Goal: Transaction & Acquisition: Purchase product/service

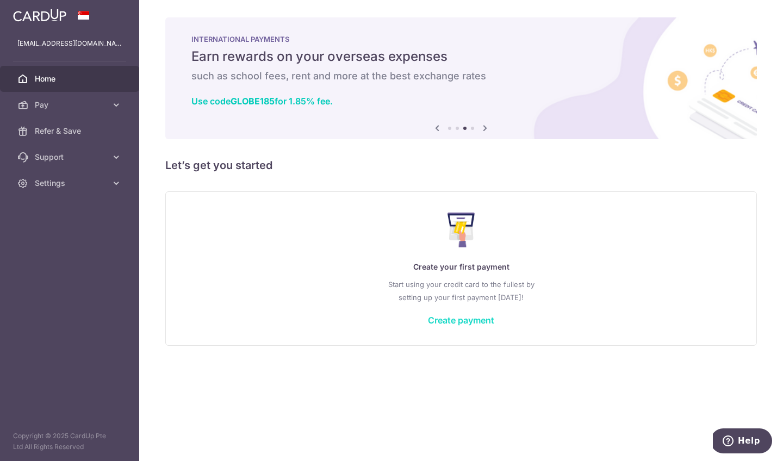
click at [483, 321] on link "Create payment" at bounding box center [461, 320] width 66 height 11
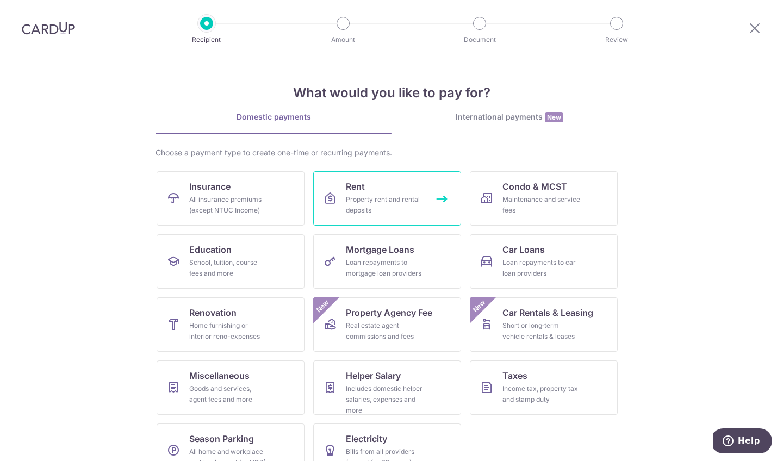
click at [369, 196] on div "Property rent and rental deposits" at bounding box center [385, 205] width 78 height 22
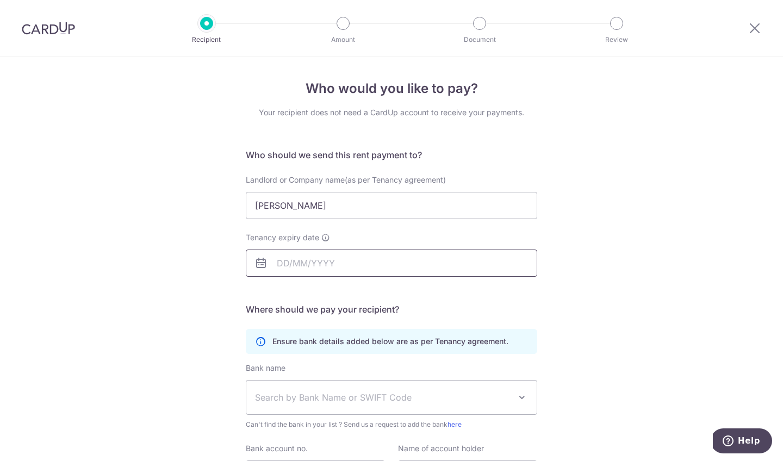
type input "Yeap Mei Ling"
click at [347, 262] on input "Tenancy expiry date" at bounding box center [391, 263] width 291 height 27
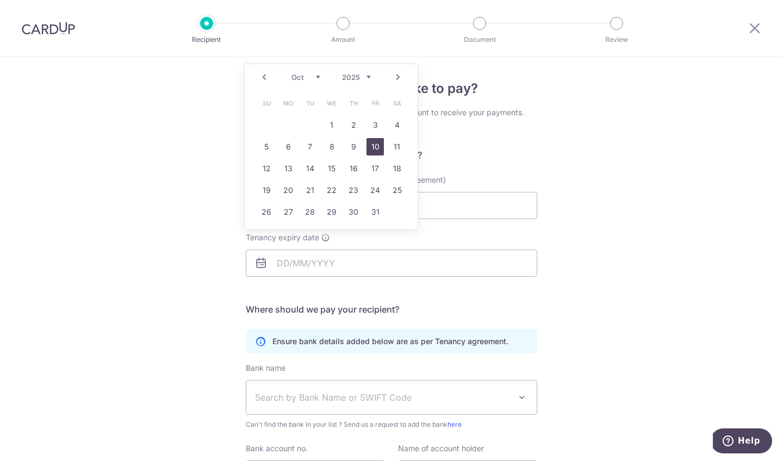
click at [375, 143] on link "10" at bounding box center [374, 146] width 17 height 17
type input "10/10/2025"
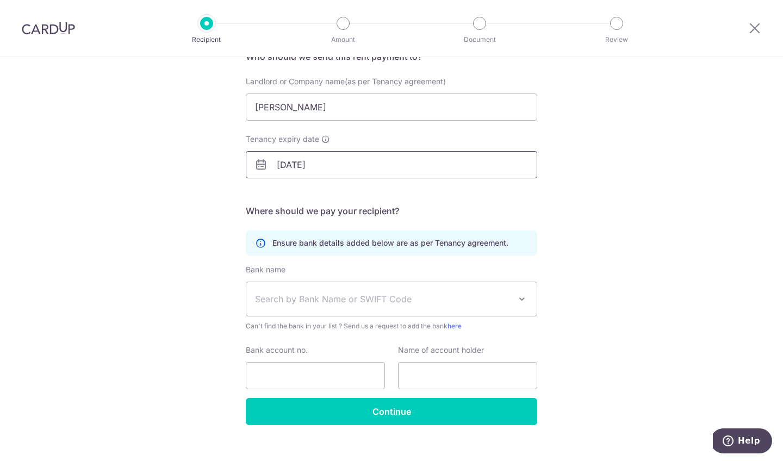
scroll to position [99, 0]
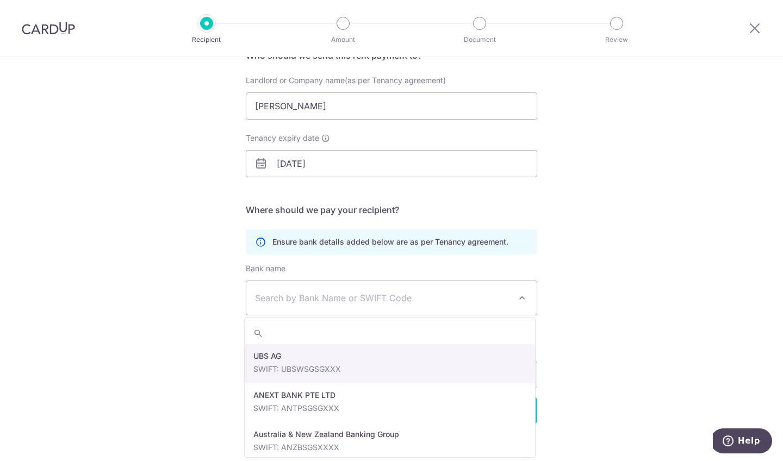
click at [434, 298] on span "Search by Bank Name or SWIFT Code" at bounding box center [383, 297] width 256 height 13
type input "DBS"
select select "6"
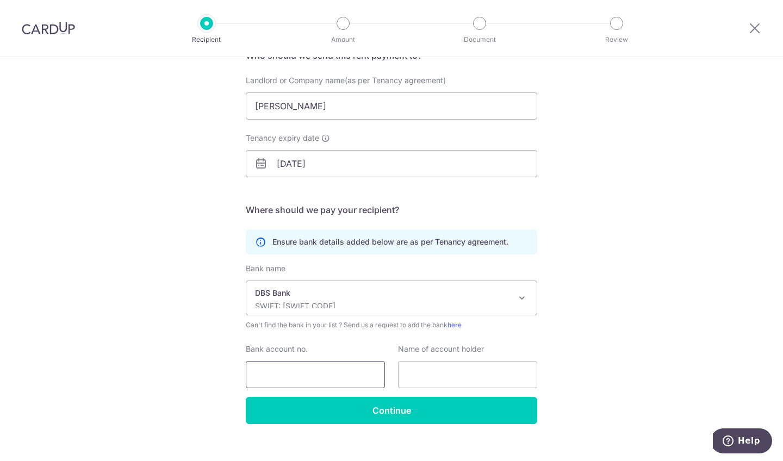
click at [304, 373] on input "Bank account no." at bounding box center [315, 374] width 139 height 27
type input "125463070"
click at [444, 374] on input "text" at bounding box center [467, 374] width 139 height 27
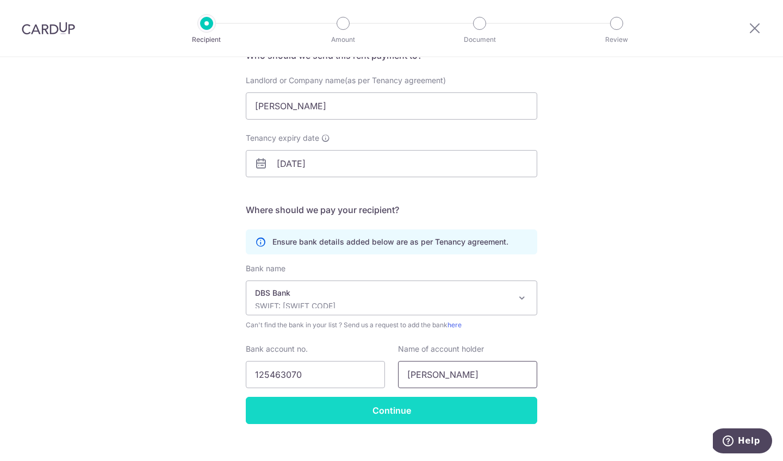
type input "Yeap Mei Ling"
click at [421, 410] on input "Continue" at bounding box center [391, 410] width 291 height 27
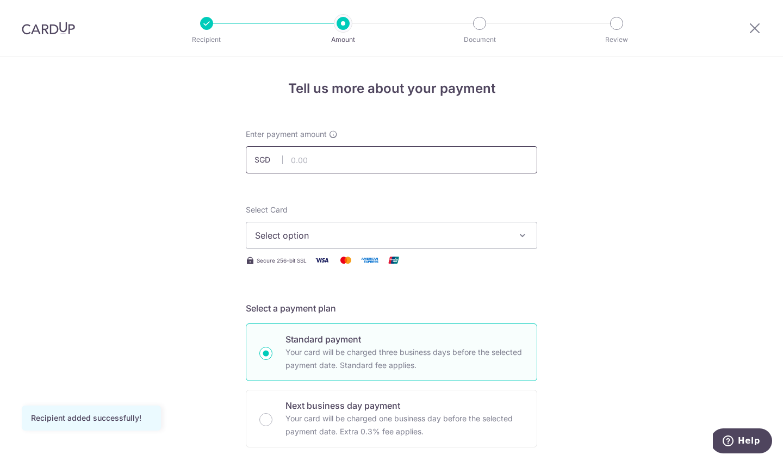
click at [339, 161] on input "text" at bounding box center [391, 159] width 291 height 27
type input "1,000.00"
click at [343, 239] on span "Select option" at bounding box center [381, 235] width 253 height 13
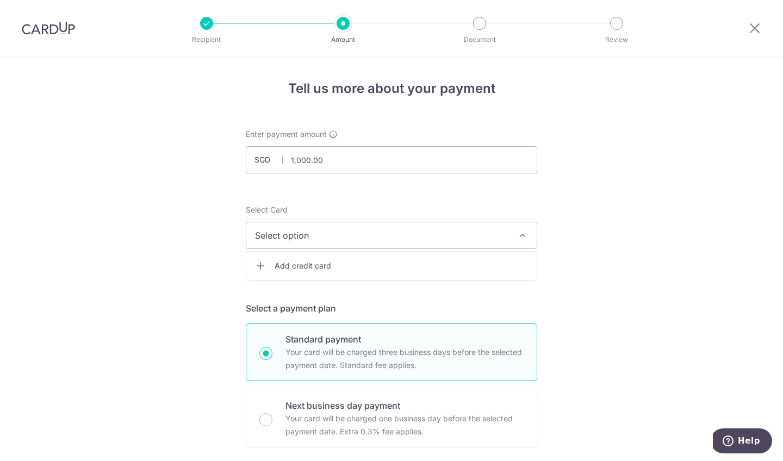
click at [336, 265] on span "Add credit card" at bounding box center [401, 265] width 253 height 11
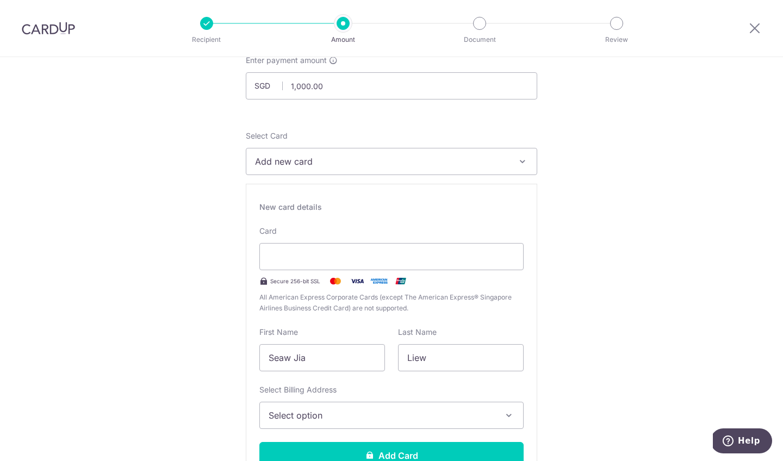
scroll to position [94, 0]
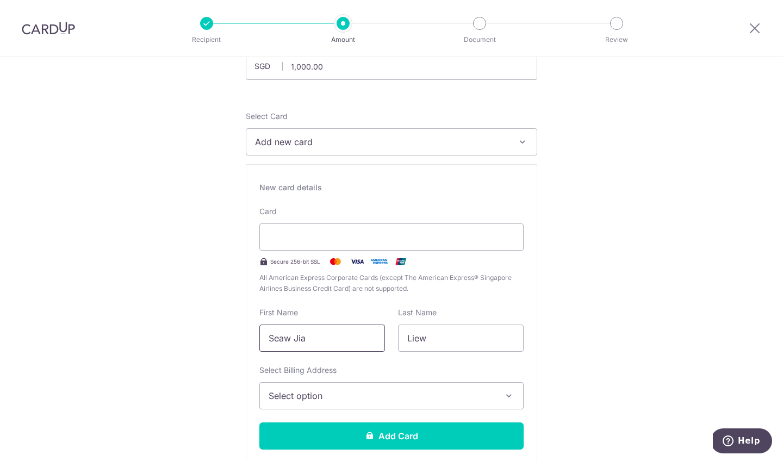
click at [332, 340] on input "Seaw Jia" at bounding box center [322, 338] width 126 height 27
type input "SJ"
click at [353, 395] on span "Select option" at bounding box center [382, 395] width 226 height 13
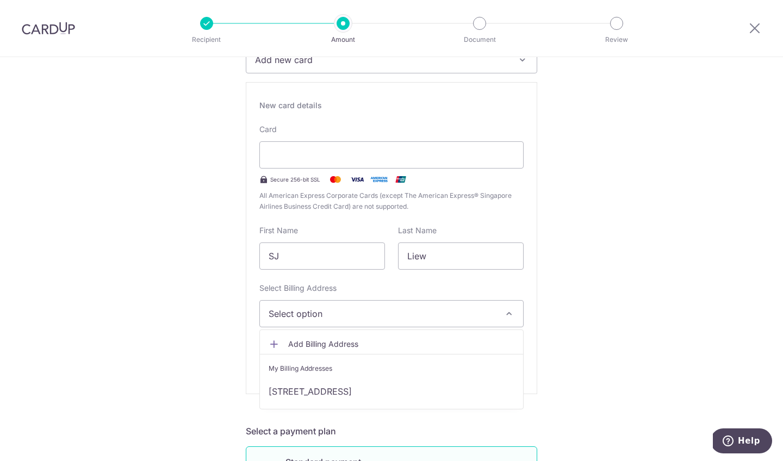
scroll to position [187, 0]
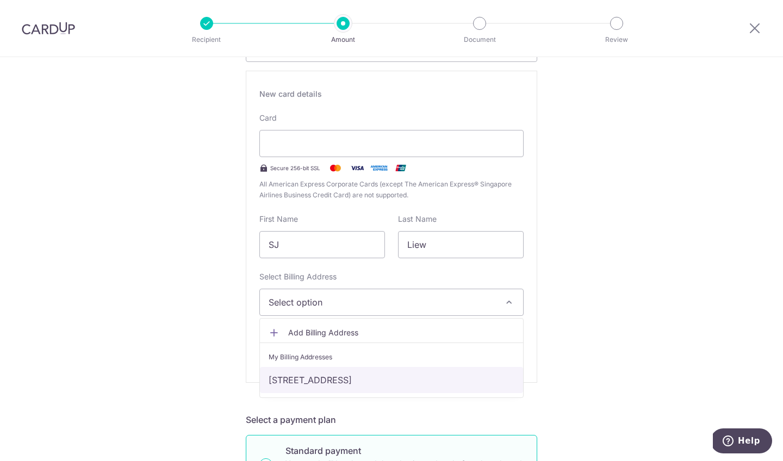
click at [351, 379] on link "52 woodlands drive 16 , #05-08, Singapore, Singapore-737900" at bounding box center [391, 380] width 263 height 26
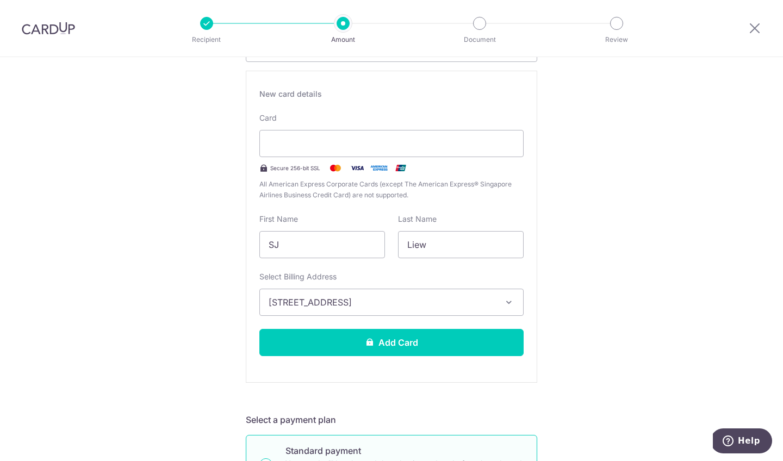
click at [443, 301] on span "52 woodlands drive 16 , #05-08, Singapore, Singapore-737900" at bounding box center [382, 302] width 226 height 13
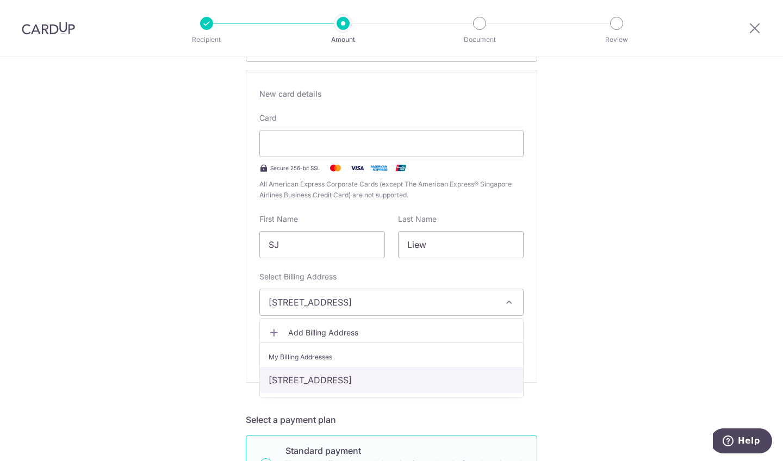
click at [439, 377] on link "52 woodlands drive 16 , #05-08, Singapore, Singapore-737900" at bounding box center [391, 380] width 263 height 26
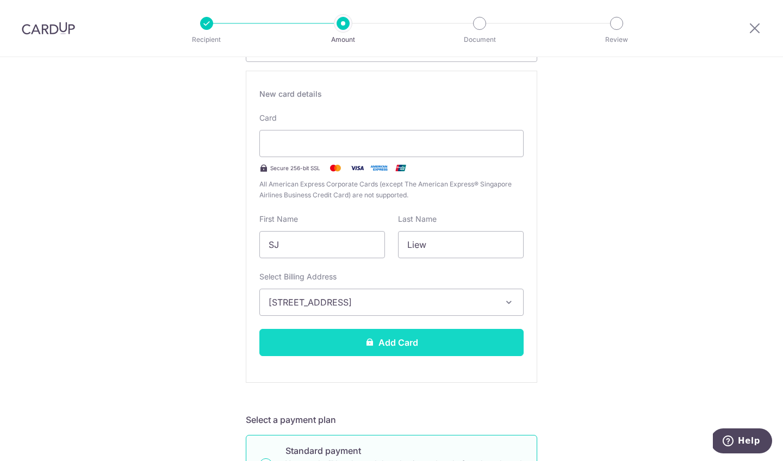
click at [385, 348] on button "Add Card" at bounding box center [391, 342] width 264 height 27
click at [397, 346] on button "Add Card" at bounding box center [391, 342] width 264 height 27
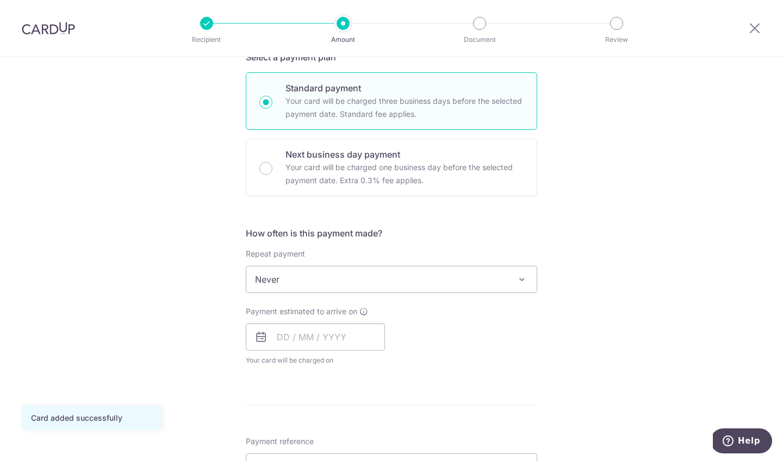
scroll to position [256, 0]
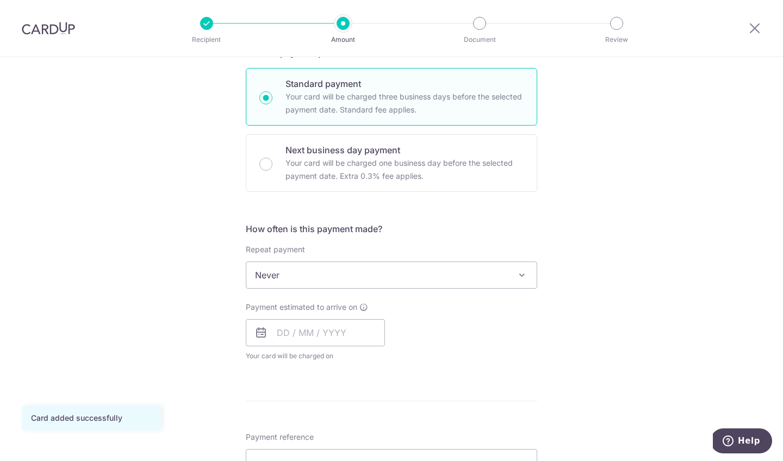
click at [402, 277] on span "Never" at bounding box center [391, 275] width 290 height 26
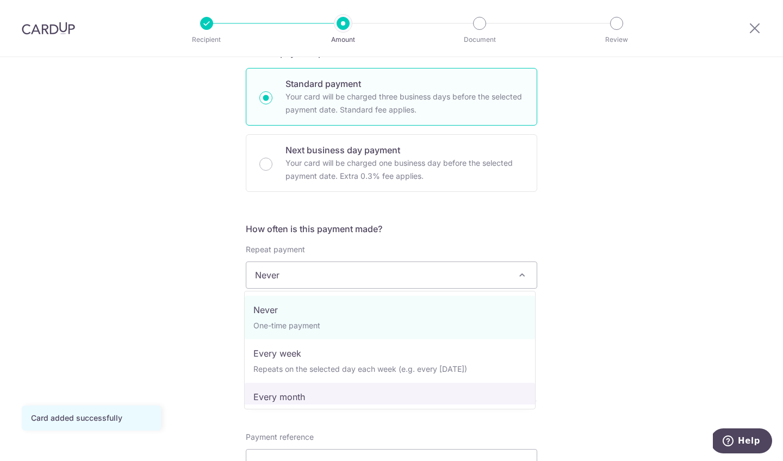
select select "3"
type input "10/10/2025"
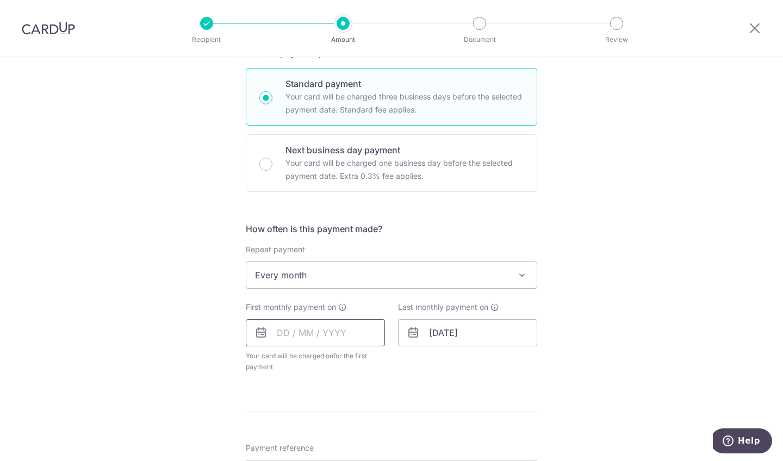
click at [342, 334] on input "text" at bounding box center [315, 332] width 139 height 27
click at [334, 410] on link "3" at bounding box center [333, 409] width 17 height 17
type input "[DATE]"
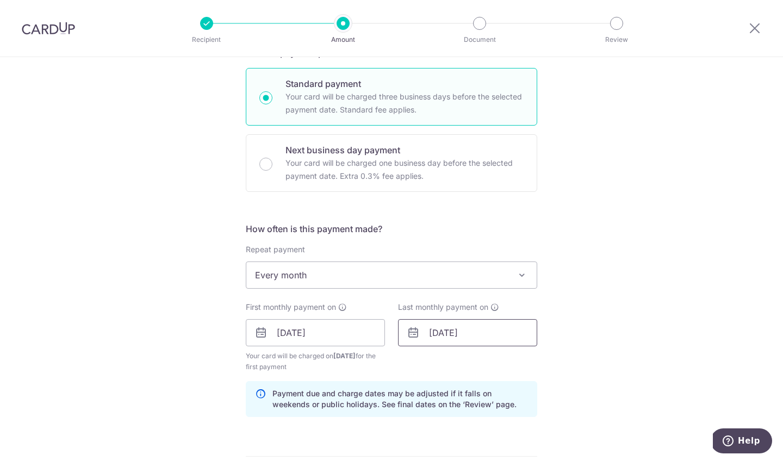
click at [478, 331] on input "10/10/2025" at bounding box center [467, 332] width 139 height 27
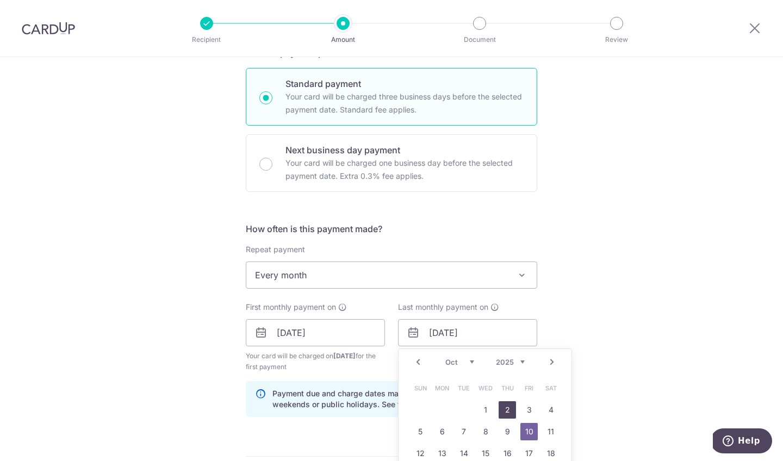
click at [510, 408] on link "2" at bounding box center [507, 409] width 17 height 17
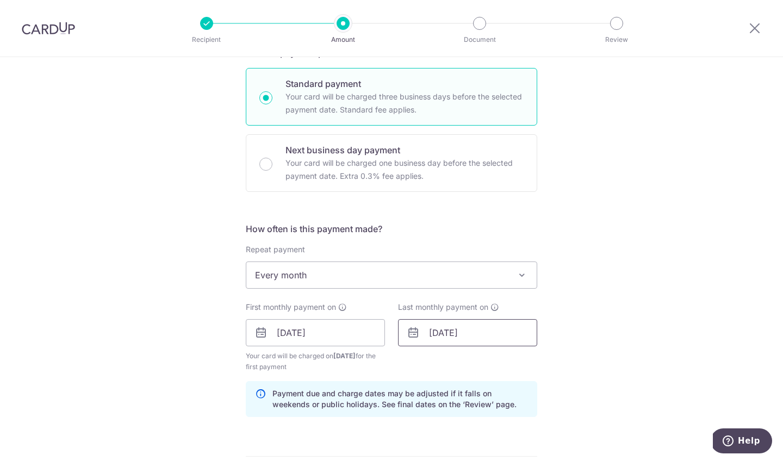
click at [461, 344] on input "02/10/2025" at bounding box center [467, 332] width 139 height 27
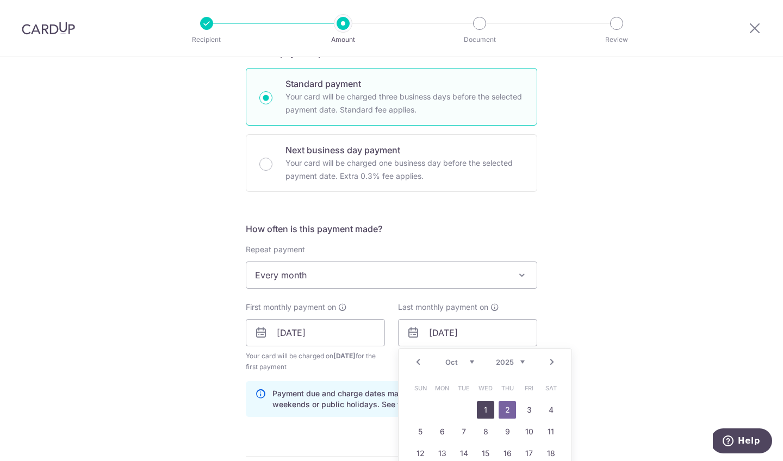
click at [486, 408] on link "1" at bounding box center [485, 409] width 17 height 17
type input "01/10/2025"
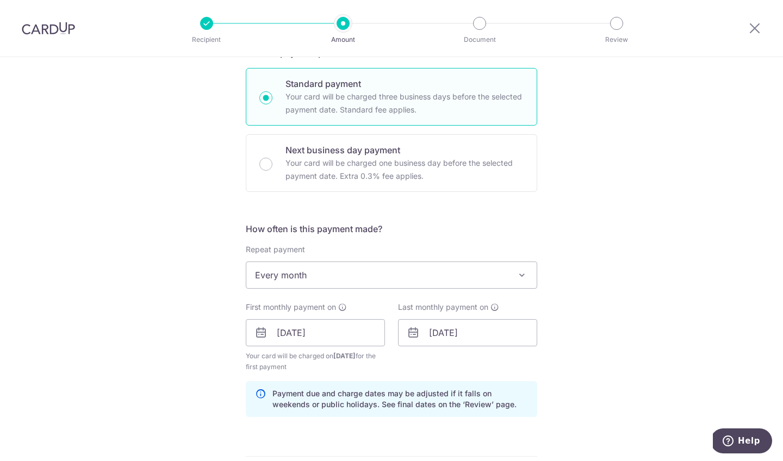
click at [585, 342] on div "Tell us more about your payment Enter payment amount SGD 1,000.00 1000.00 Card …" at bounding box center [391, 321] width 783 height 1039
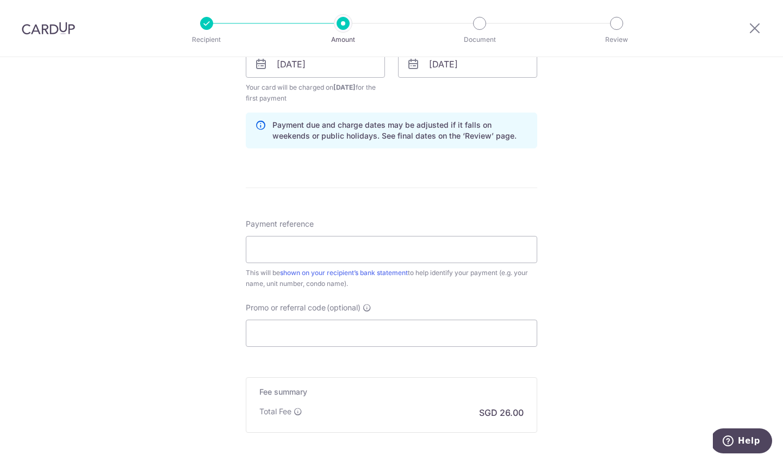
scroll to position [537, 0]
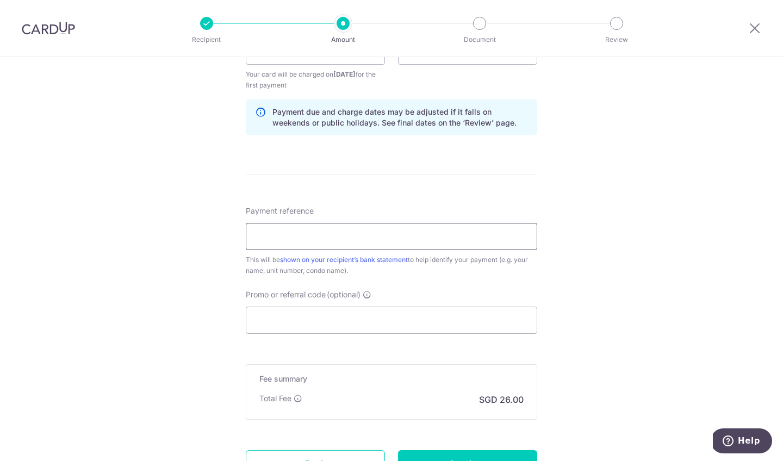
click at [359, 242] on input "Payment reference" at bounding box center [391, 236] width 291 height 27
type input "R"
type input "Monthly rental"
click at [354, 320] on input "Promo or referral code (optional)" at bounding box center [391, 320] width 291 height 27
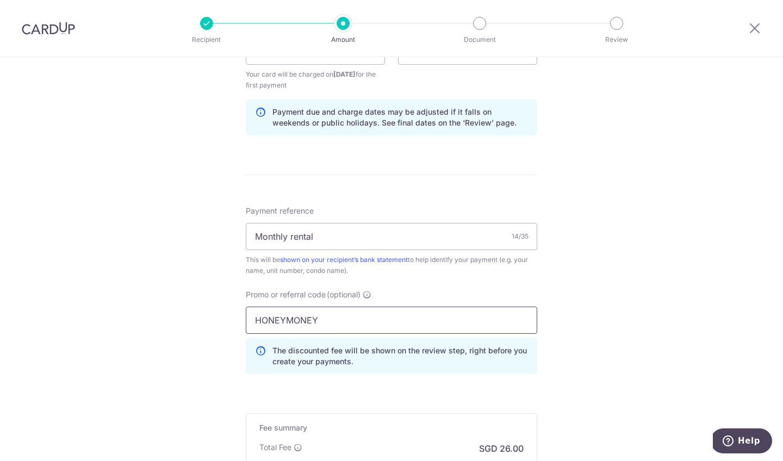
type input "HONEYMONEY"
click at [575, 320] on div "Tell us more about your payment Enter payment amount SGD 1,000.00 1000.00 Card …" at bounding box center [391, 64] width 783 height 1088
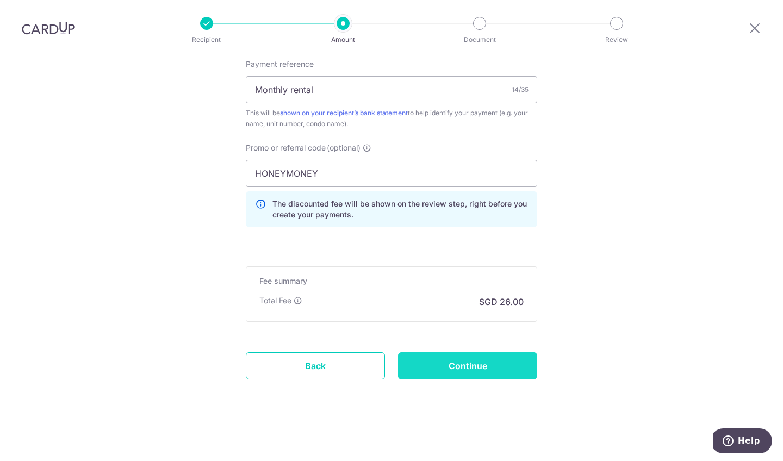
scroll to position [684, 0]
click at [497, 375] on input "Continue" at bounding box center [467, 365] width 139 height 27
type input "Create Schedule"
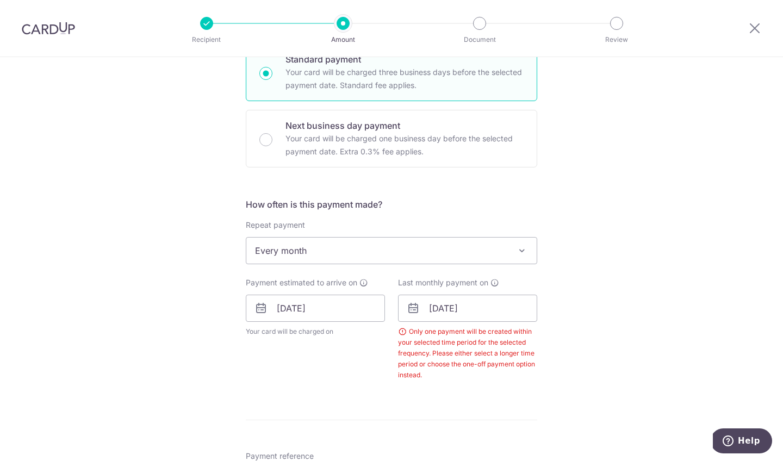
scroll to position [279, 0]
click at [482, 311] on input "[DATE]" at bounding box center [467, 309] width 139 height 27
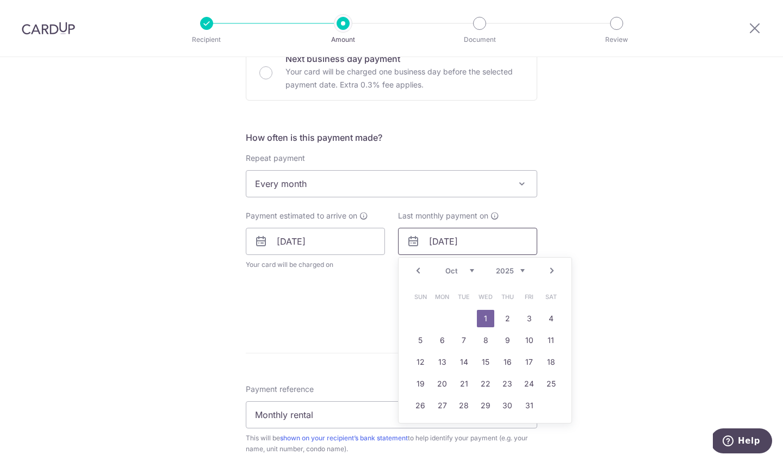
scroll to position [351, 0]
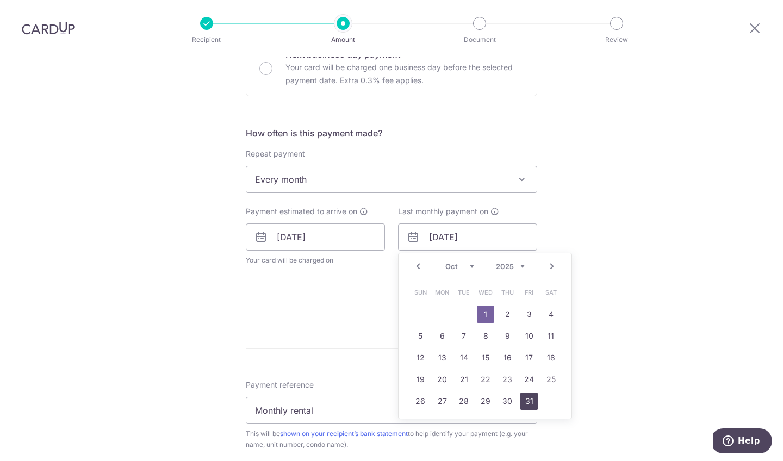
click at [528, 401] on link "31" at bounding box center [528, 401] width 17 height 17
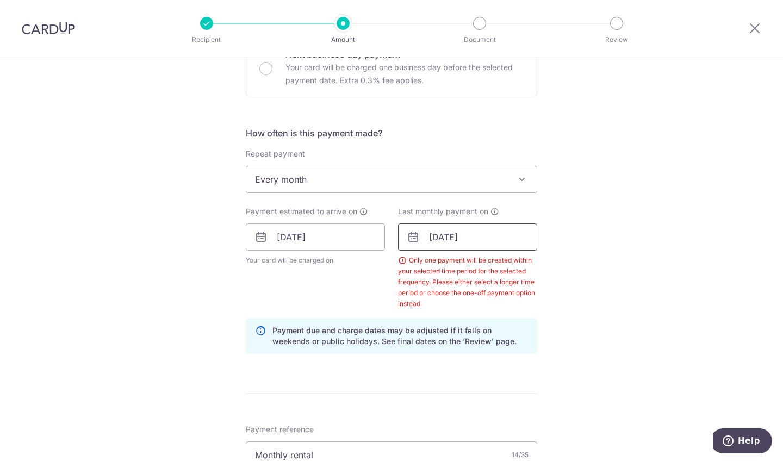
click at [486, 241] on input "[DATE]" at bounding box center [467, 236] width 139 height 27
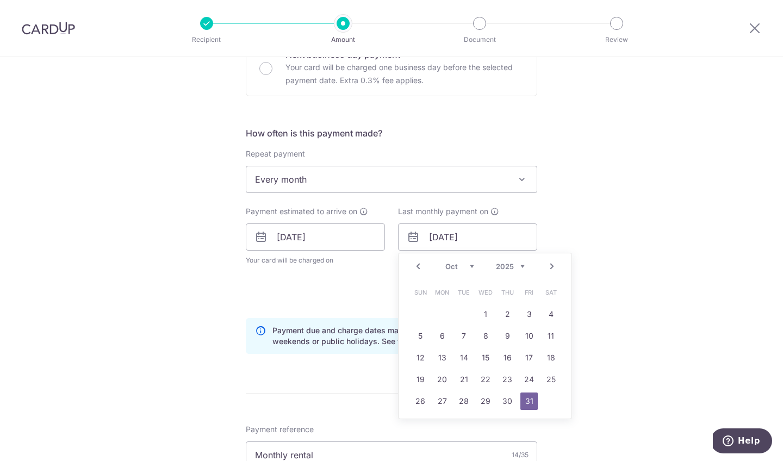
click at [552, 267] on link "Next" at bounding box center [551, 266] width 13 height 13
click at [551, 309] on link "1" at bounding box center [550, 314] width 17 height 17
type input "[DATE]"
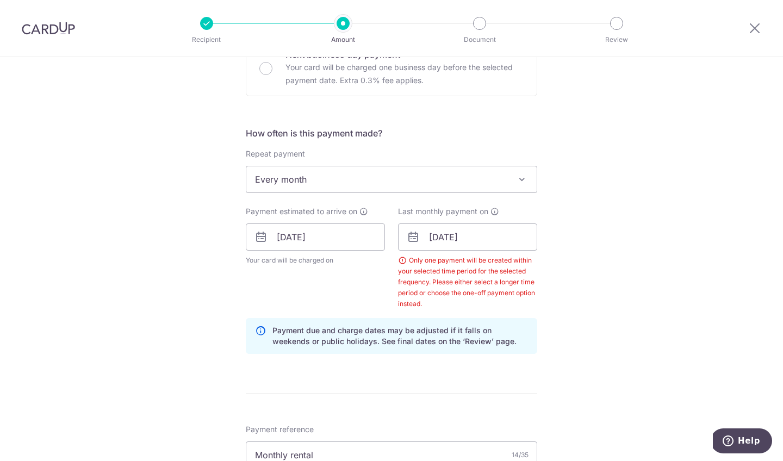
click at [551, 310] on div "Tell us more about your payment Enter payment amount SGD 1,000.00 1000.00 Selec…" at bounding box center [391, 266] width 783 height 1121
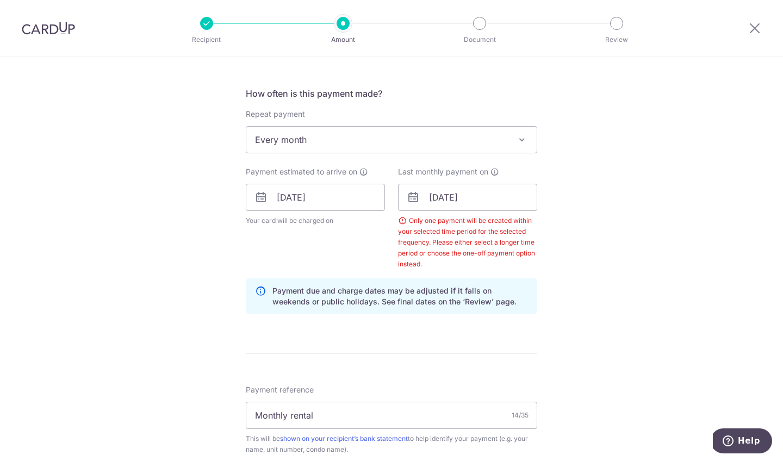
scroll to position [390, 0]
click at [524, 145] on span at bounding box center [521, 140] width 13 height 13
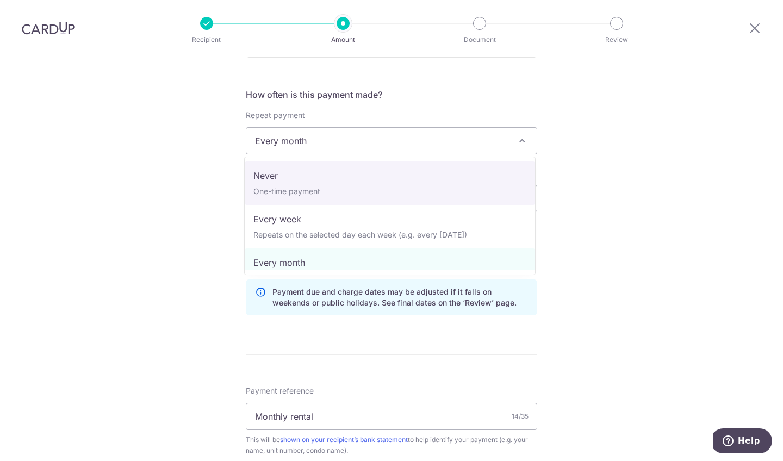
select select "1"
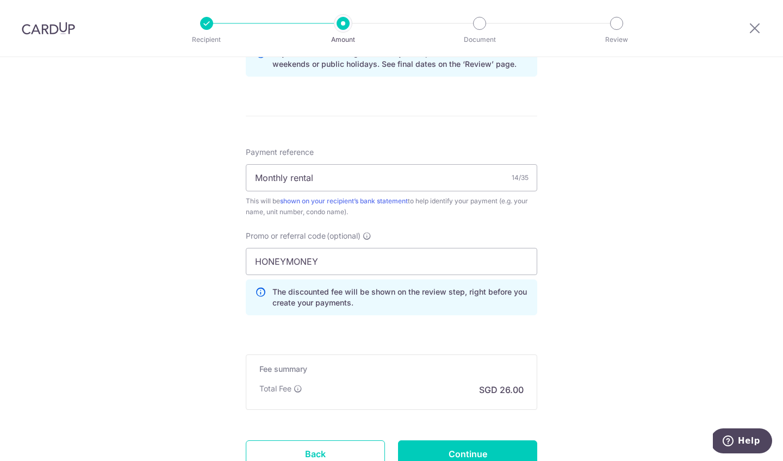
scroll to position [588, 0]
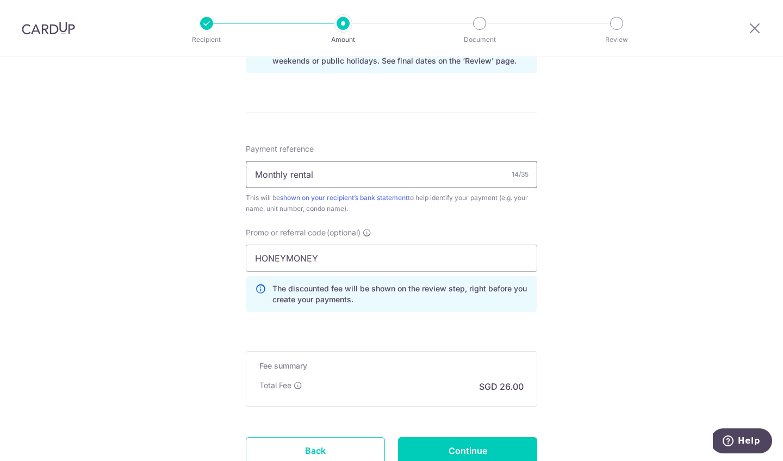
click at [348, 177] on input "Monthly rental" at bounding box center [391, 174] width 291 height 27
type input "Rent (Sep)"
click at [590, 248] on div "Tell us more about your payment Enter payment amount SGD 1,000.00 1000.00 Selec…" at bounding box center [391, 7] width 783 height 1077
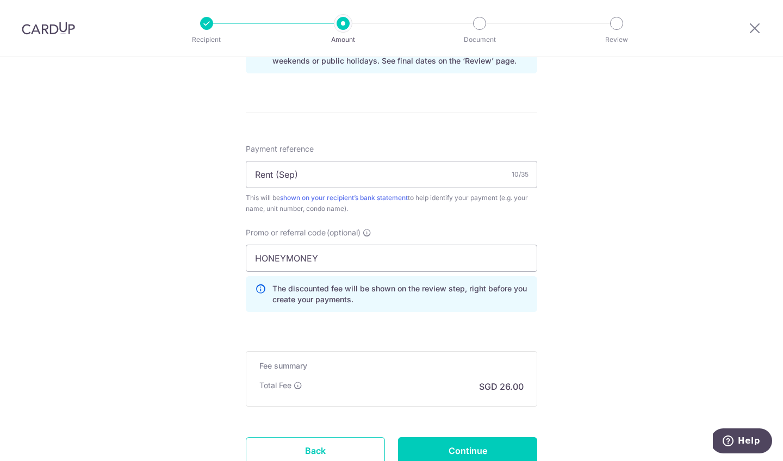
scroll to position [599, 0]
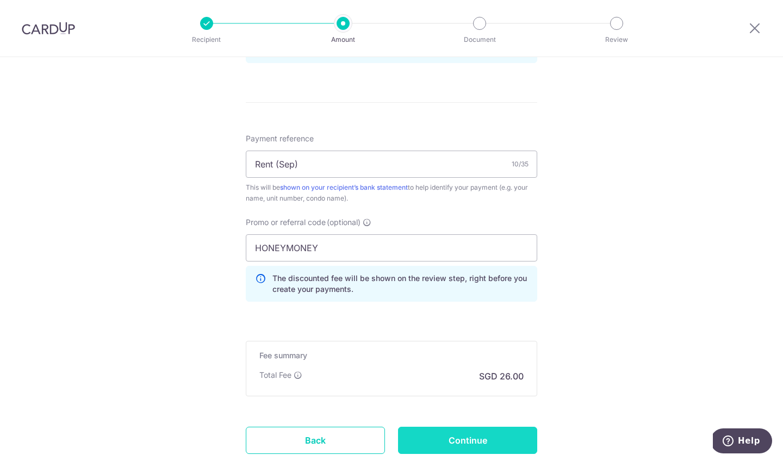
click at [471, 443] on input "Continue" at bounding box center [467, 440] width 139 height 27
type input "Create Schedule"
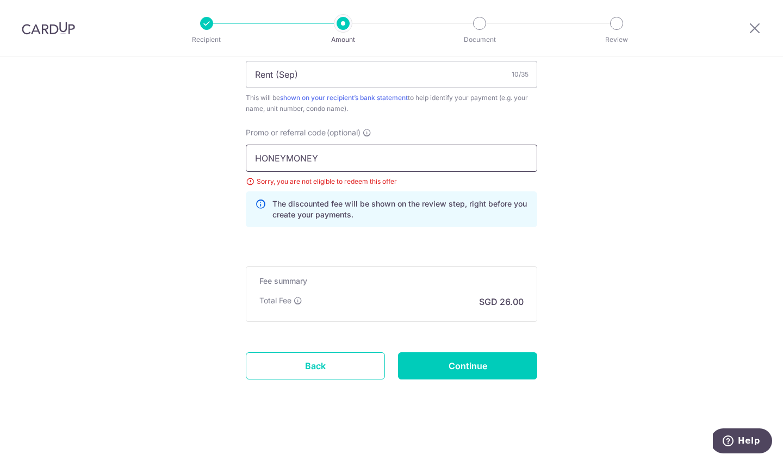
click at [307, 164] on input "HONEYMONEY" at bounding box center [391, 158] width 291 height 27
click at [282, 158] on input "HONEYMONEY" at bounding box center [391, 158] width 291 height 27
type input "HONEY MONEY"
click at [447, 362] on input "Continue" at bounding box center [467, 365] width 139 height 27
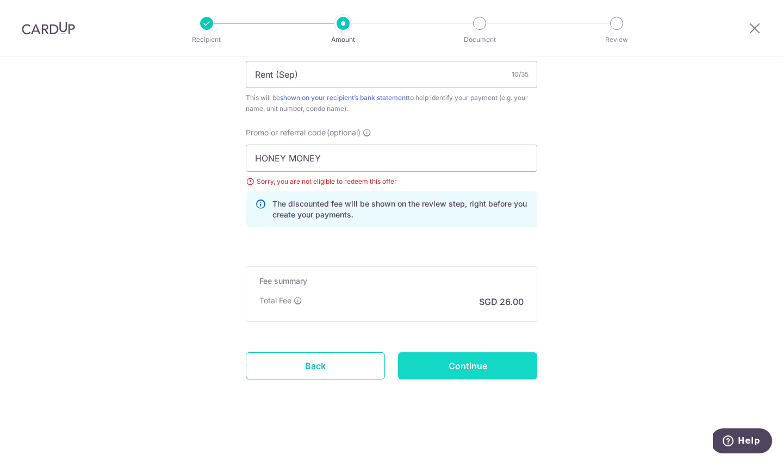
type input "Update Schedule"
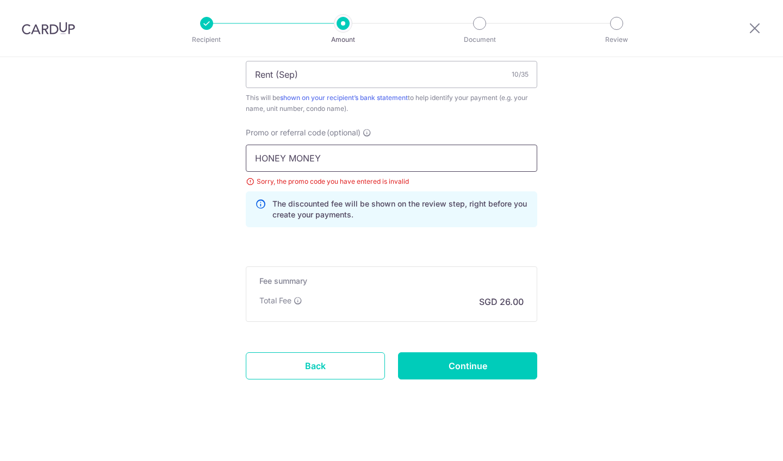
click at [354, 153] on input "HONEY MONEY" at bounding box center [391, 158] width 291 height 27
paste input "MILELION"
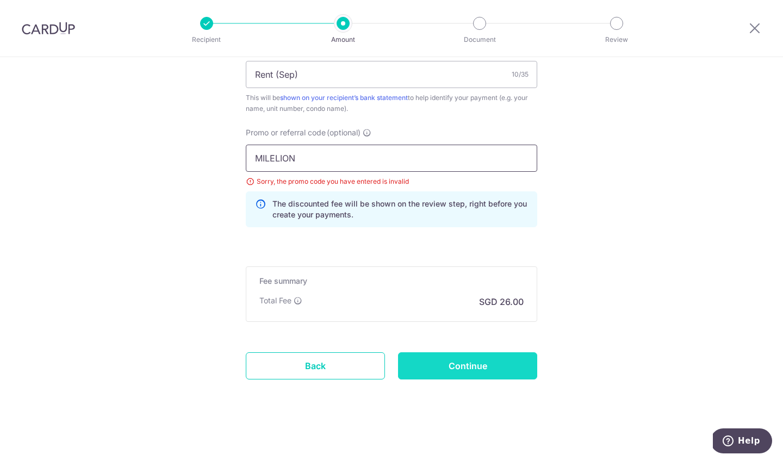
type input "MILELION"
click at [464, 362] on input "Continue" at bounding box center [467, 365] width 139 height 27
type input "Update Schedule"
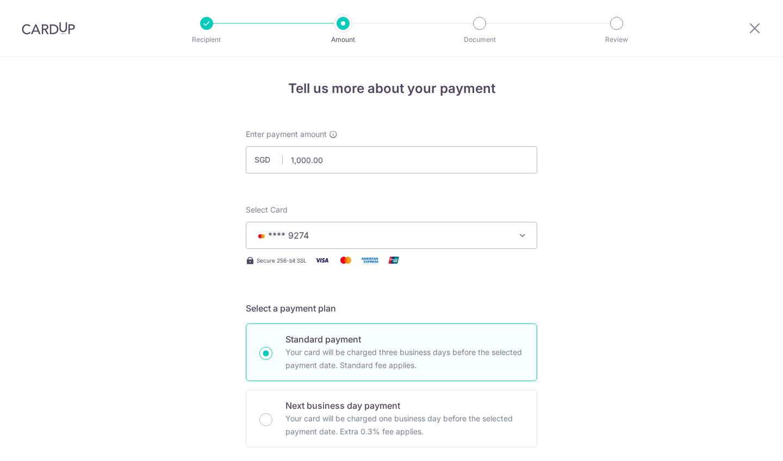
scroll to position [688, 0]
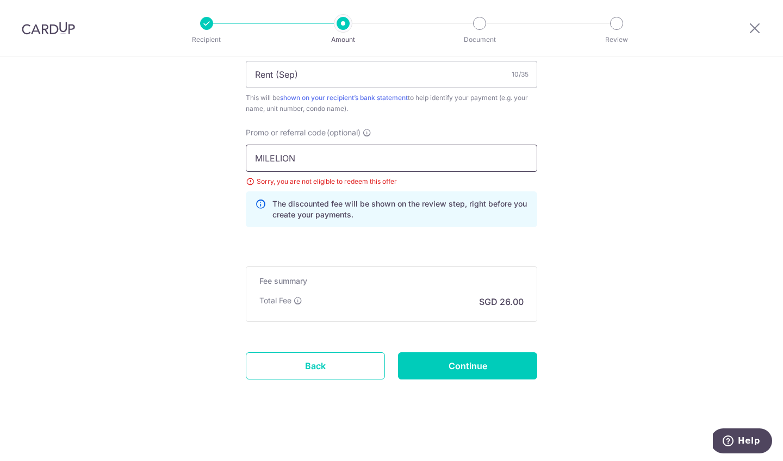
click at [279, 158] on input "MILELION" at bounding box center [391, 158] width 291 height 27
paste input "SAVERENT179"
type input "SAVERENT179"
click at [471, 368] on input "Continue" at bounding box center [467, 365] width 139 height 27
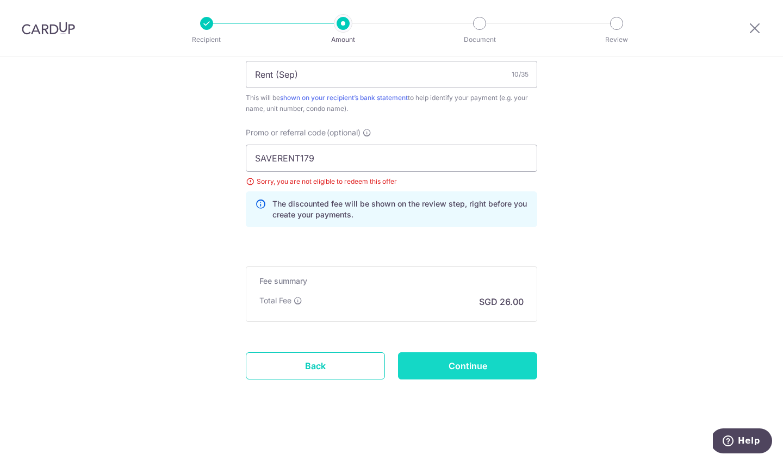
type input "Update Schedule"
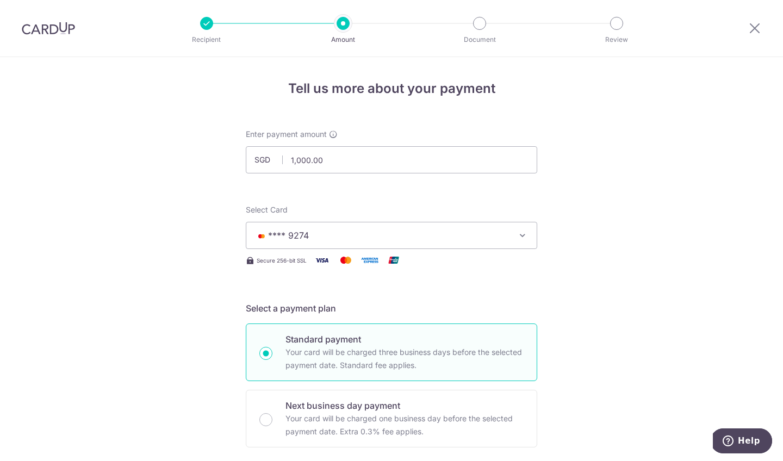
click at [51, 33] on img at bounding box center [48, 28] width 53 height 13
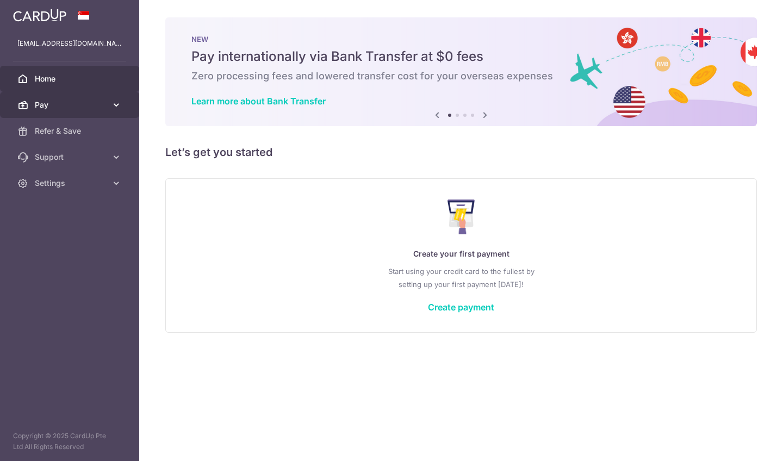
click at [40, 101] on span "Pay" at bounding box center [71, 104] width 72 height 11
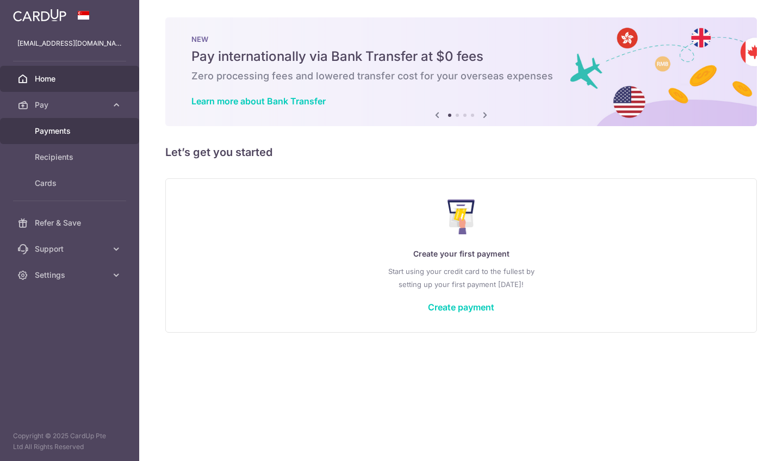
click at [51, 130] on span "Payments" at bounding box center [71, 131] width 72 height 11
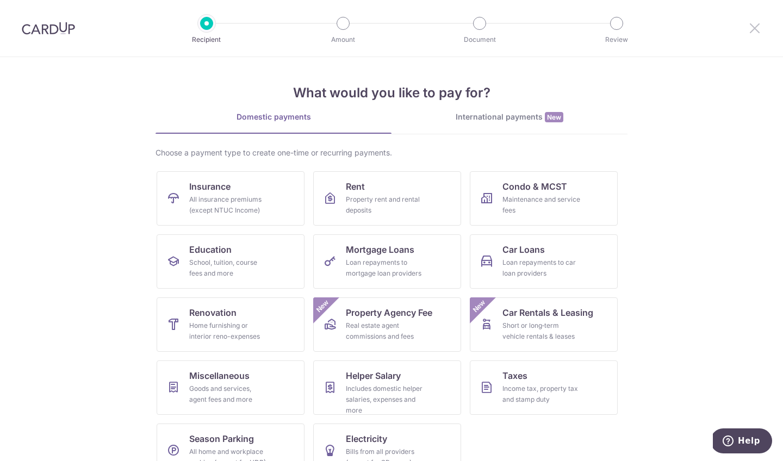
click at [756, 29] on icon at bounding box center [754, 28] width 13 height 14
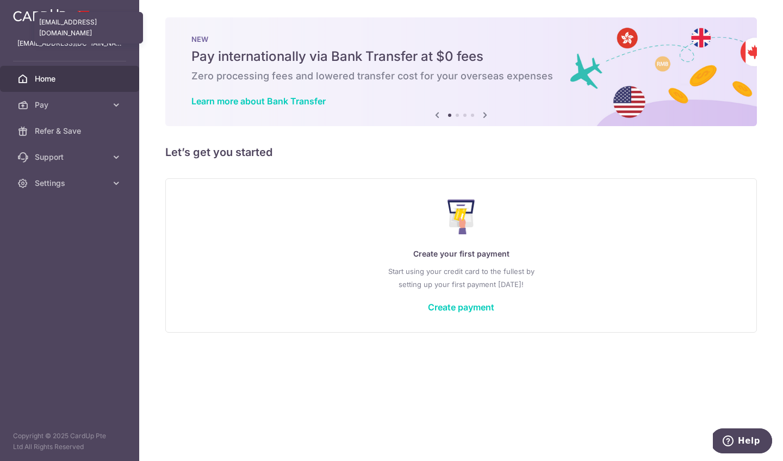
click at [34, 47] on p "[EMAIL_ADDRESS][DOMAIN_NAME]" at bounding box center [69, 43] width 104 height 11
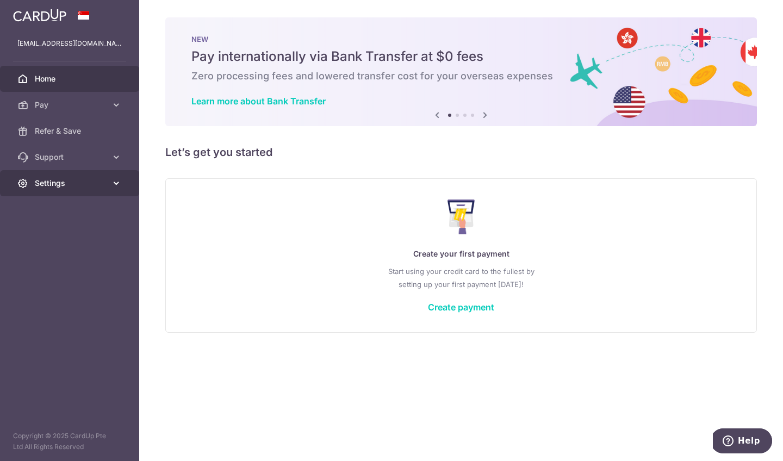
click at [110, 186] on link "Settings" at bounding box center [69, 183] width 139 height 26
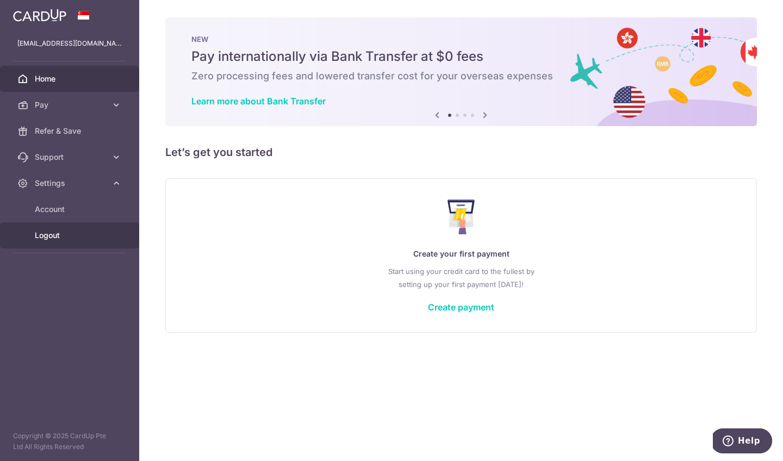
click at [73, 238] on span "Logout" at bounding box center [71, 235] width 72 height 11
